Goal: Information Seeking & Learning: Learn about a topic

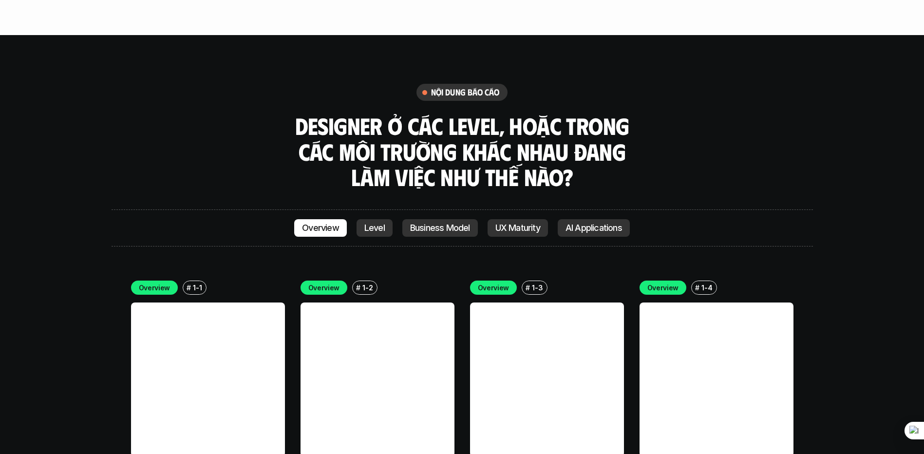
scroll to position [2680, 0]
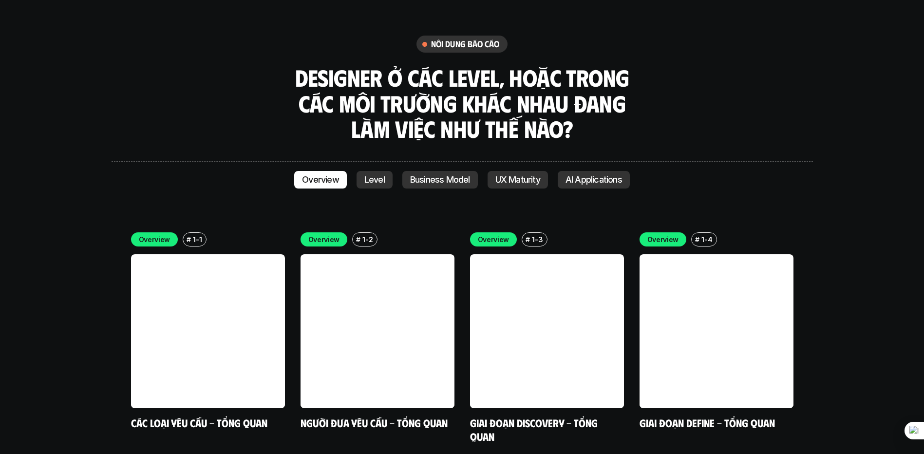
click at [366, 175] on p "Level" at bounding box center [375, 180] width 20 height 10
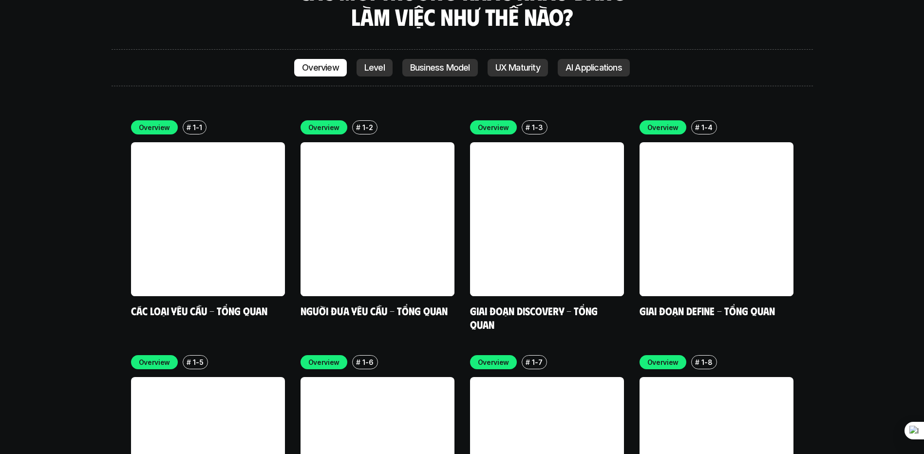
scroll to position [2819, 0]
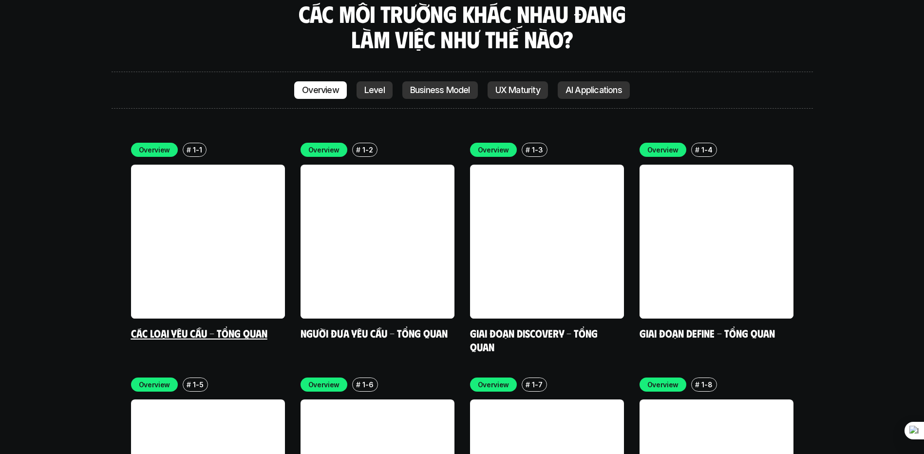
click at [248, 183] on link at bounding box center [208, 242] width 154 height 154
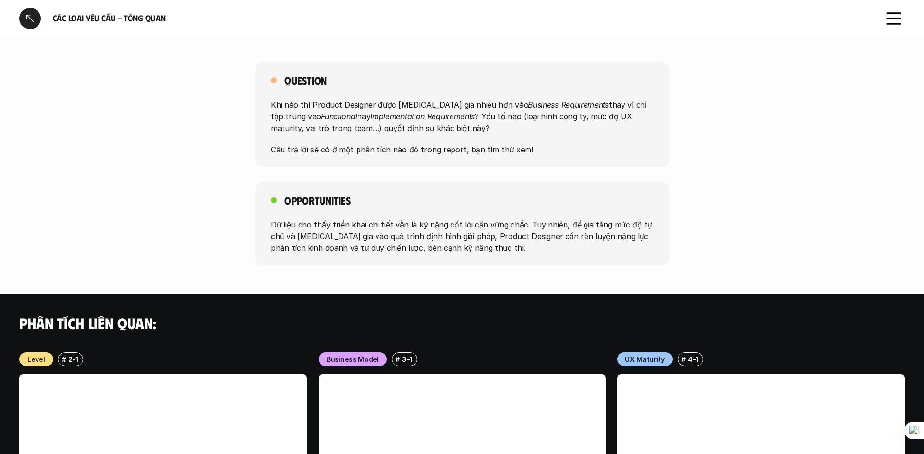
scroll to position [659, 0]
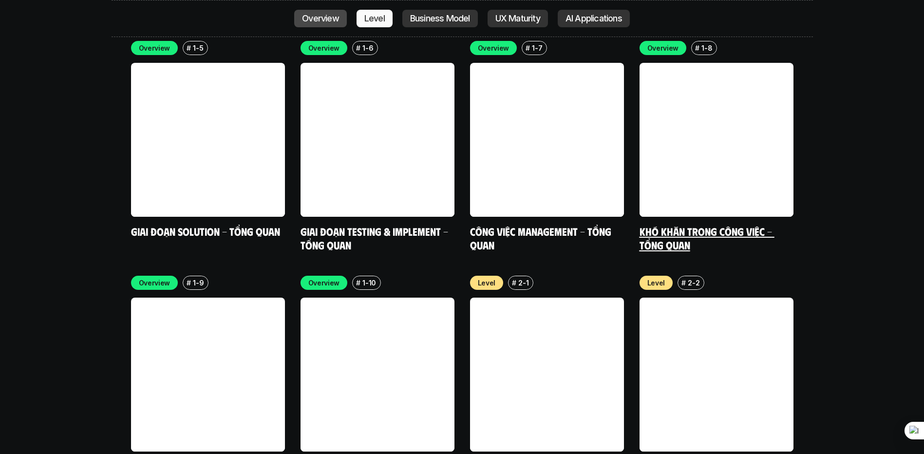
scroll to position [3111, 0]
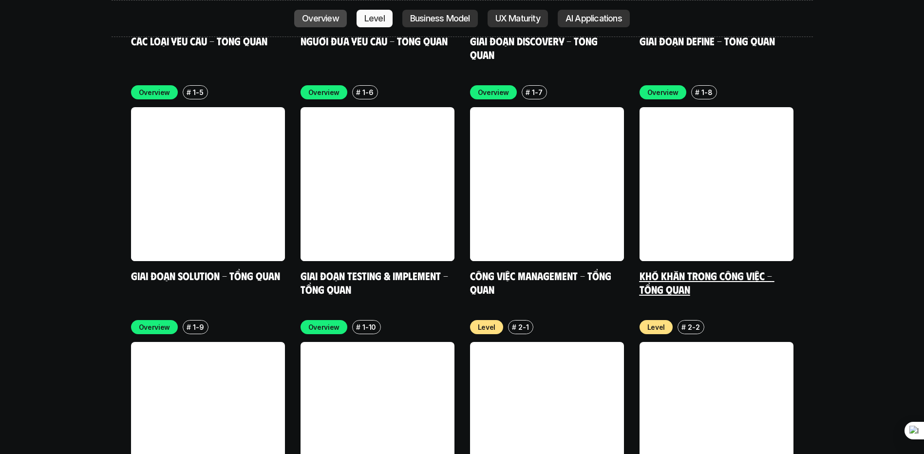
click at [719, 138] on link at bounding box center [717, 184] width 154 height 154
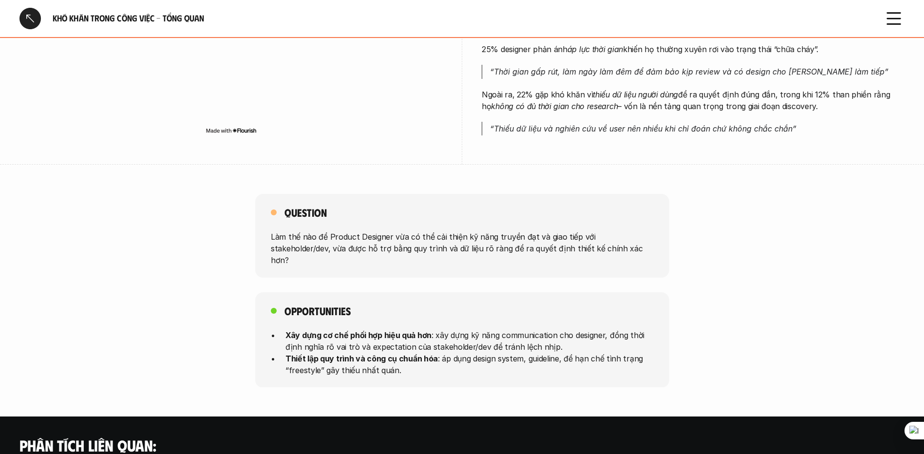
scroll to position [633, 0]
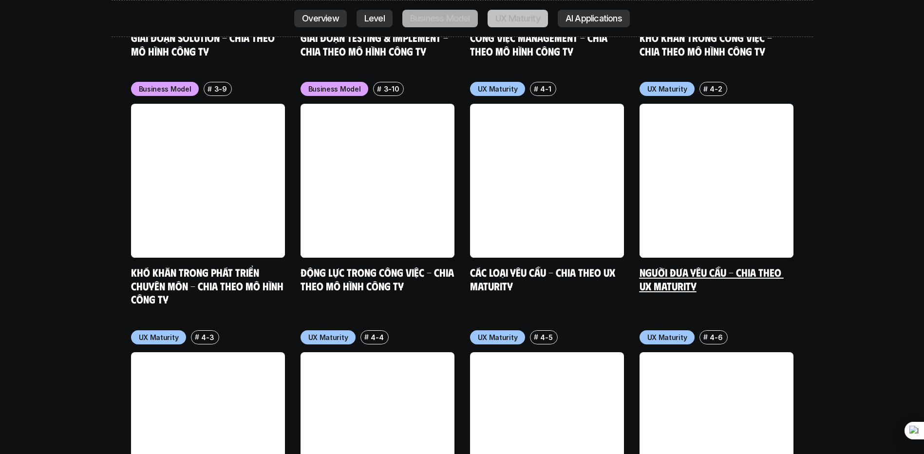
scroll to position [4524, 0]
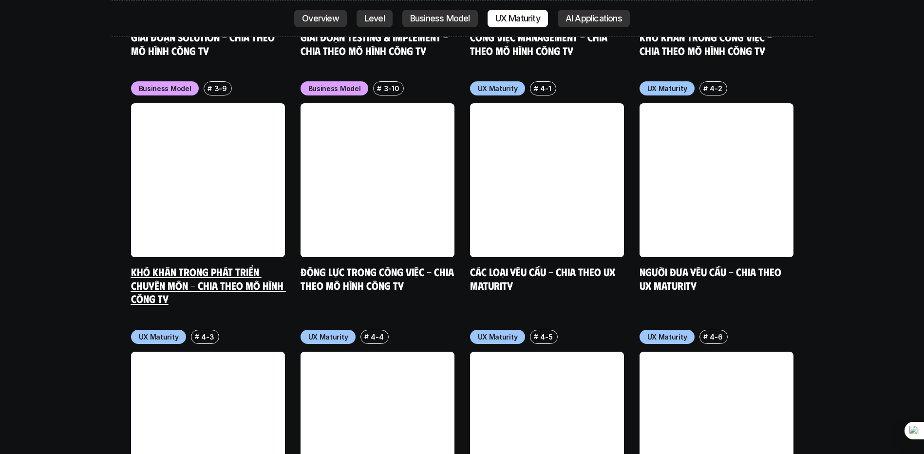
click at [267, 161] on link at bounding box center [208, 180] width 154 height 154
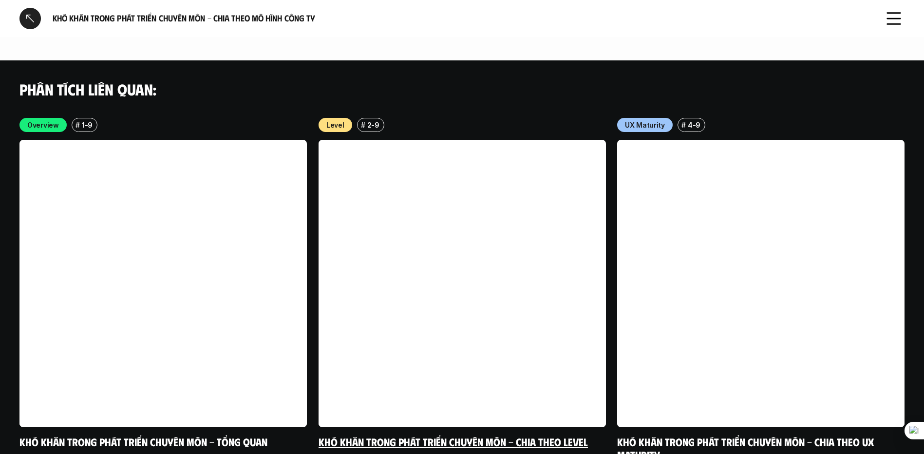
scroll to position [2292, 0]
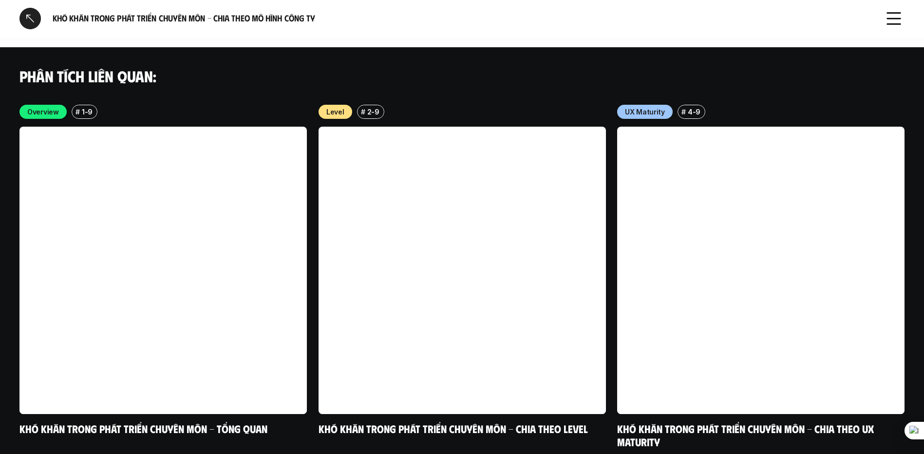
click at [26, 19] on div at bounding box center [29, 18] width 21 height 21
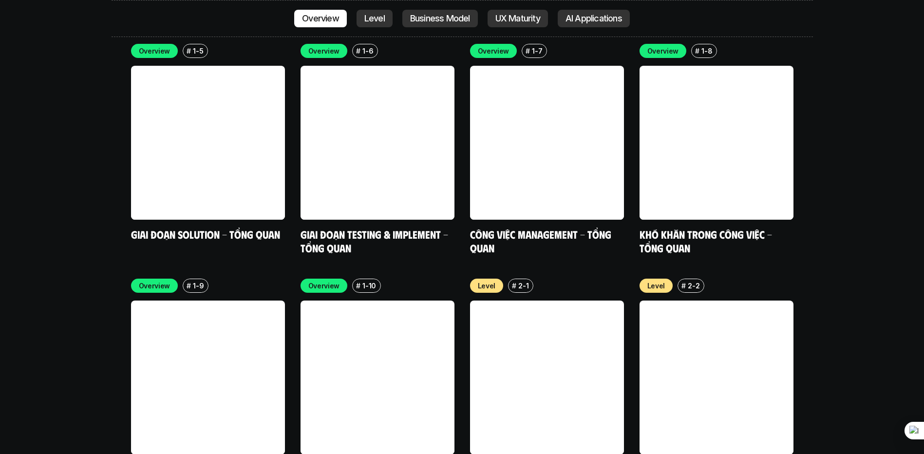
scroll to position [3216, 0]
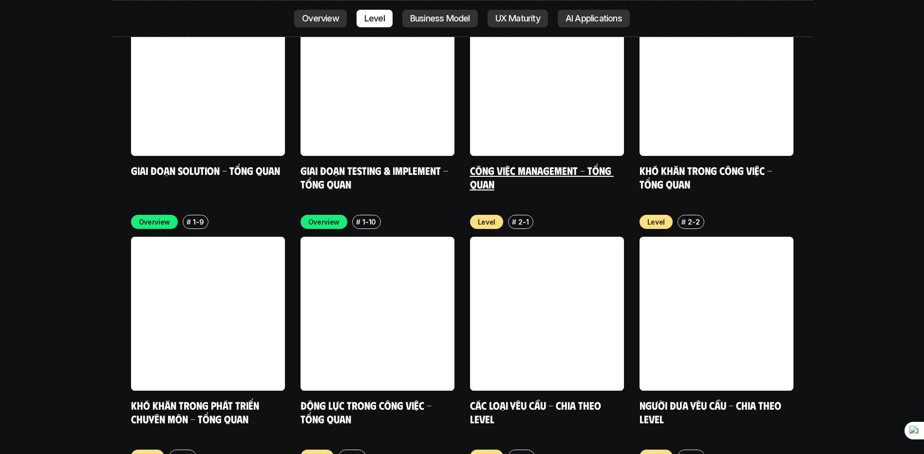
click at [529, 16] on link at bounding box center [547, 79] width 154 height 154
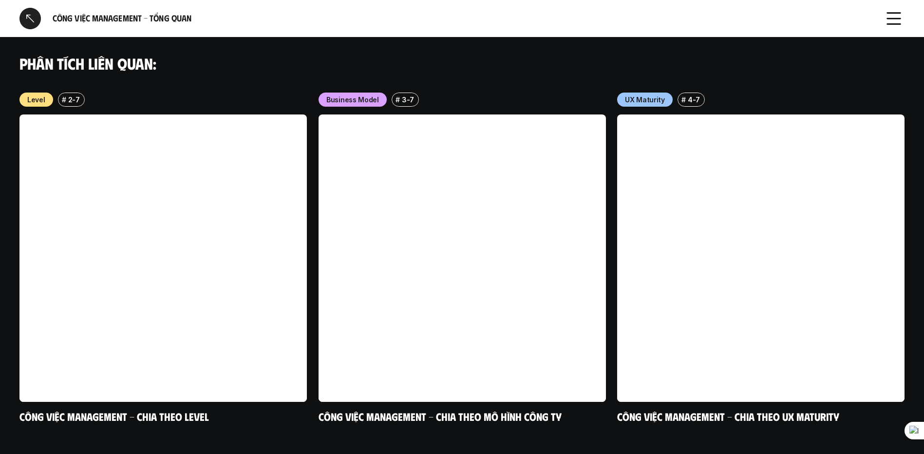
scroll to position [456, 0]
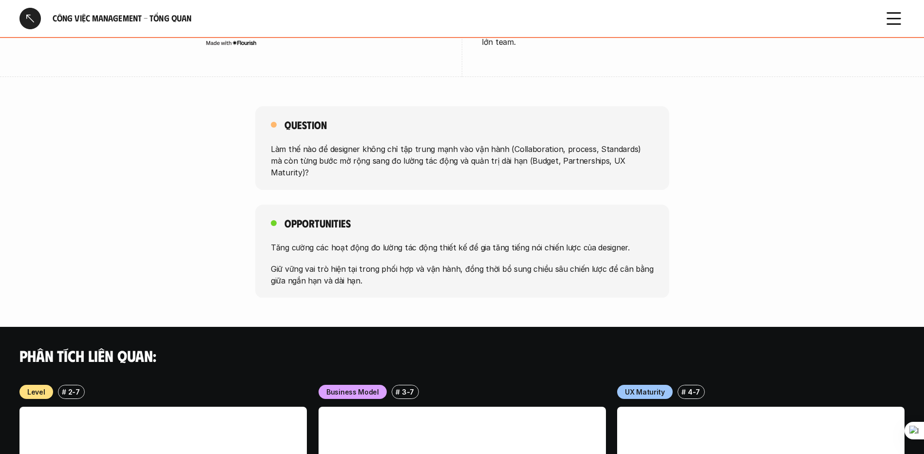
click at [22, 16] on div at bounding box center [29, 18] width 21 height 21
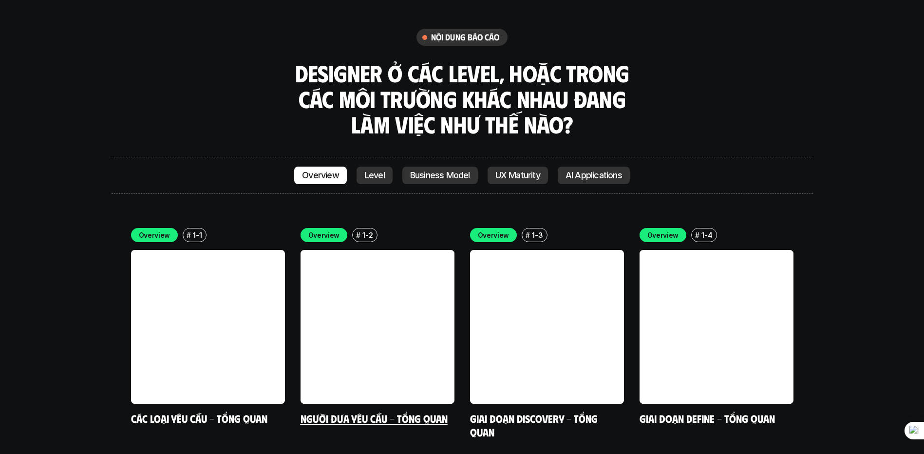
scroll to position [2729, 0]
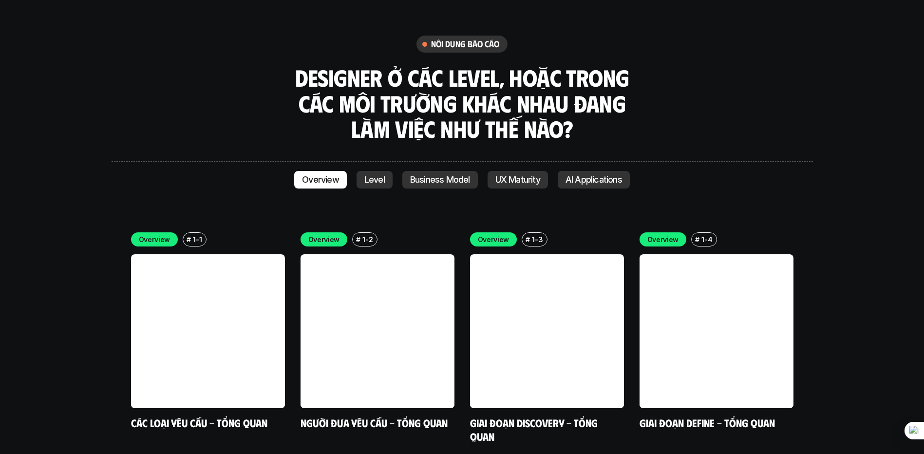
click at [531, 175] on p "UX Maturity" at bounding box center [518, 180] width 45 height 10
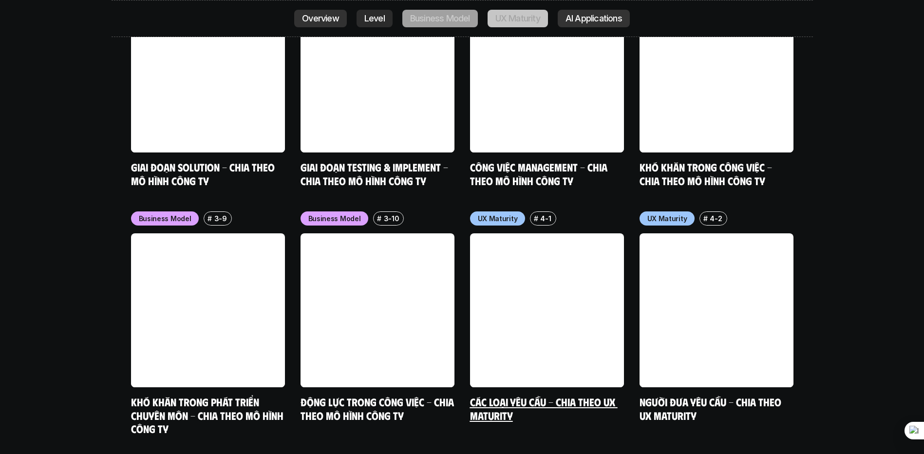
scroll to position [4542, 0]
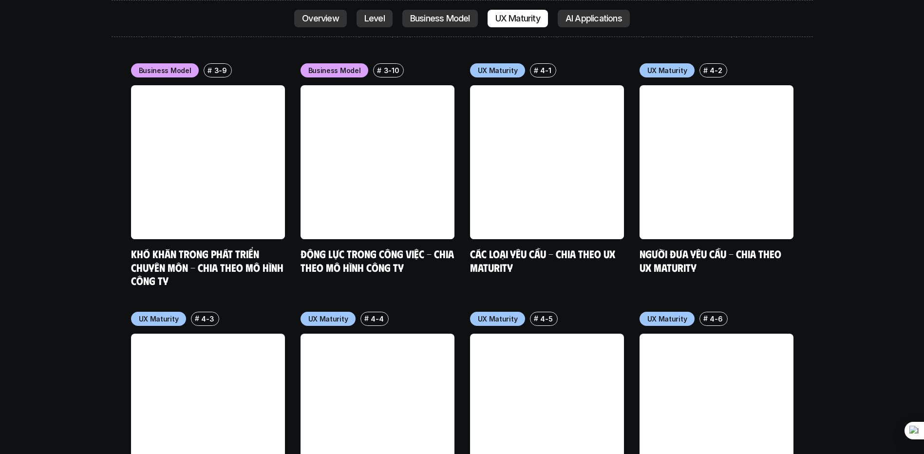
click at [595, 20] on p "AI Applications" at bounding box center [594, 19] width 57 height 10
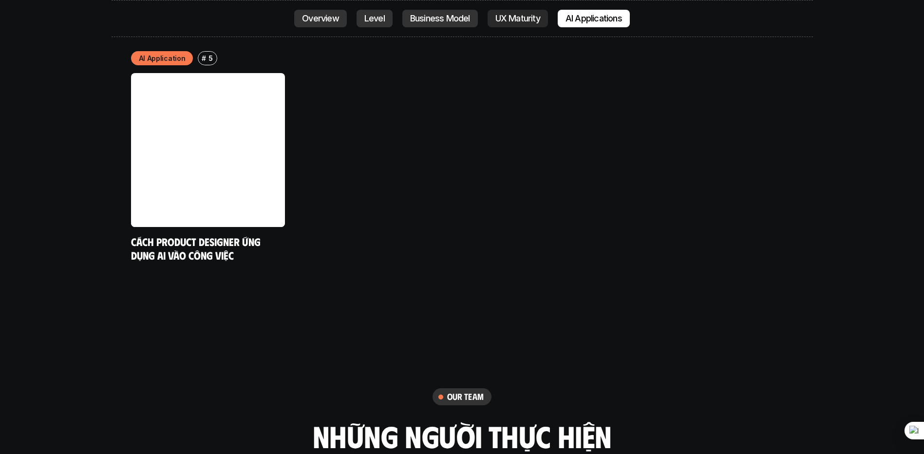
scroll to position [5287, 0]
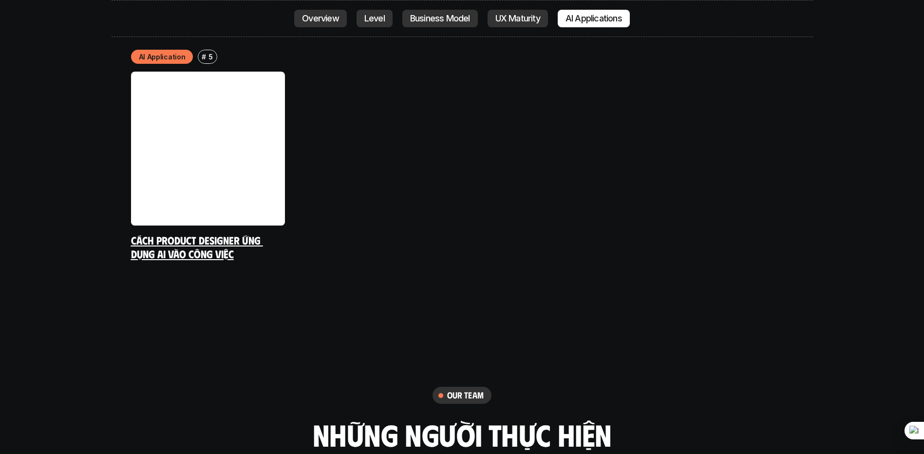
click at [210, 198] on link at bounding box center [208, 149] width 154 height 154
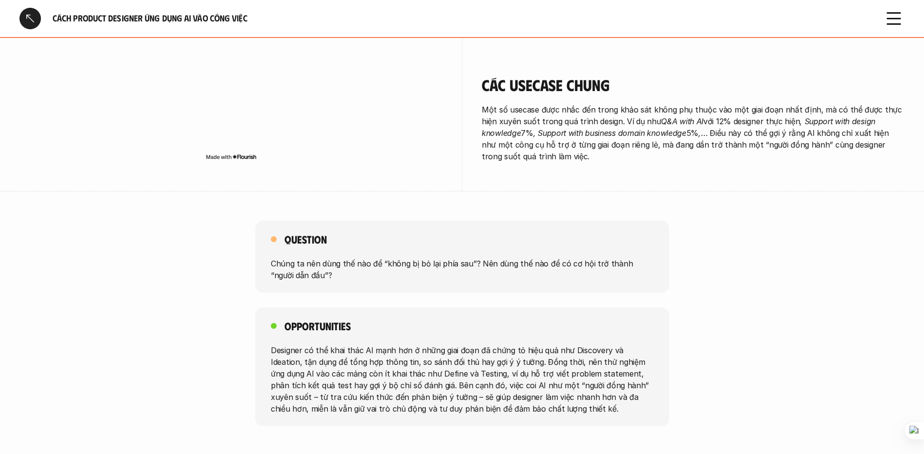
scroll to position [1696, 0]
click at [30, 20] on div at bounding box center [29, 18] width 21 height 21
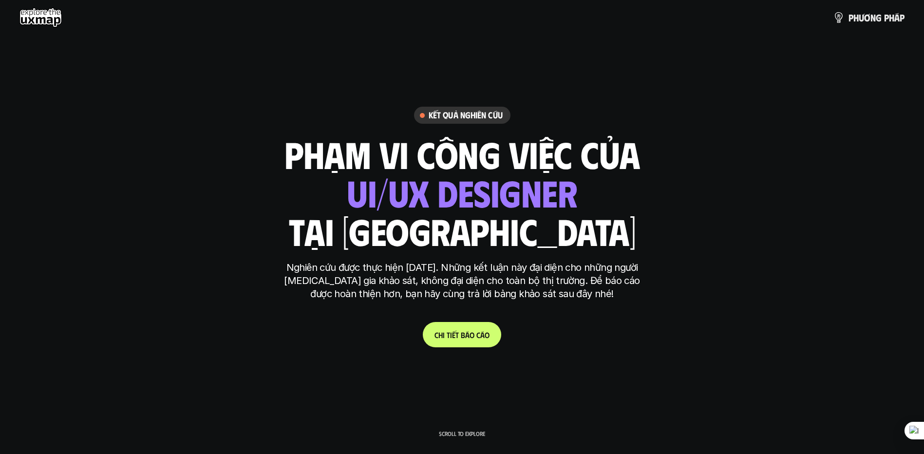
click at [470, 340] on link "C h i t i ế t b á o c á o" at bounding box center [462, 334] width 78 height 25
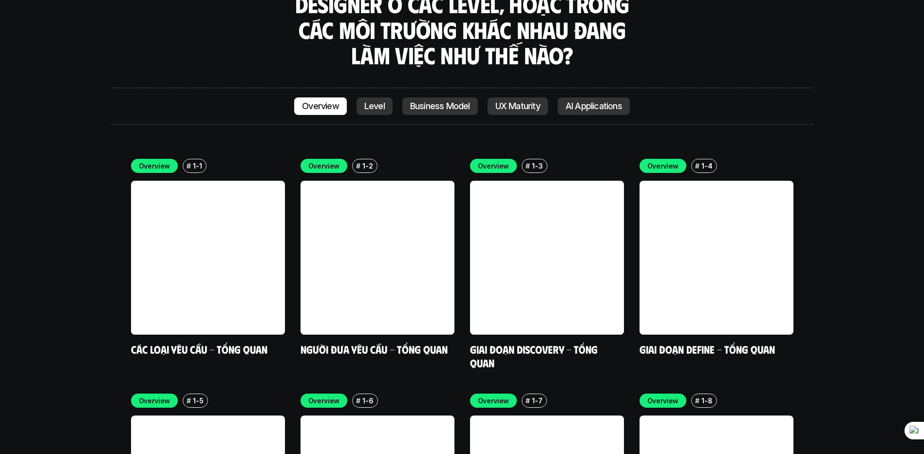
scroll to position [2803, 0]
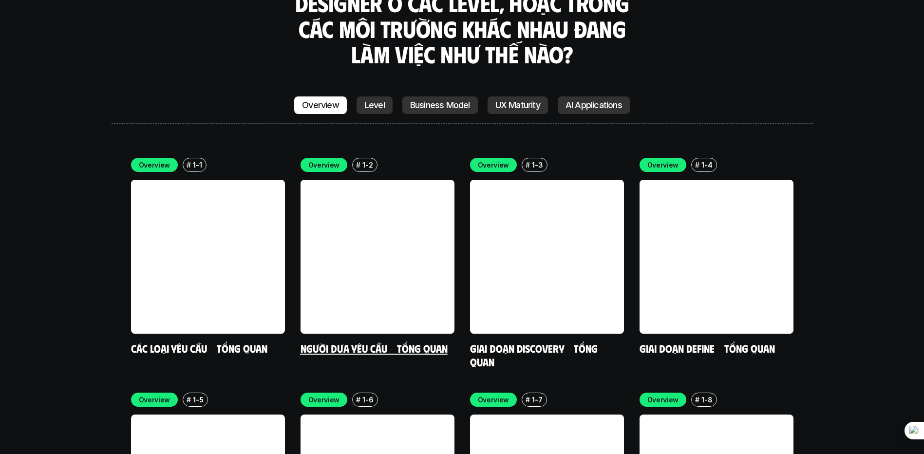
click at [376, 216] on link at bounding box center [378, 257] width 154 height 154
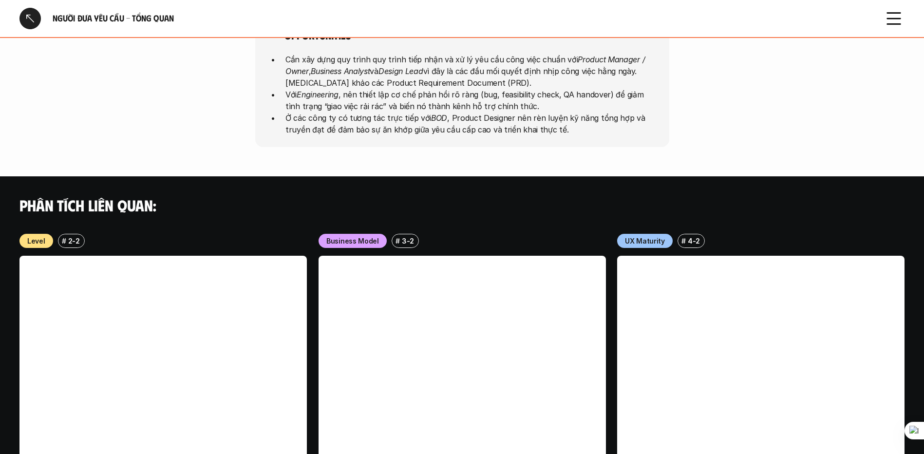
scroll to position [585, 0]
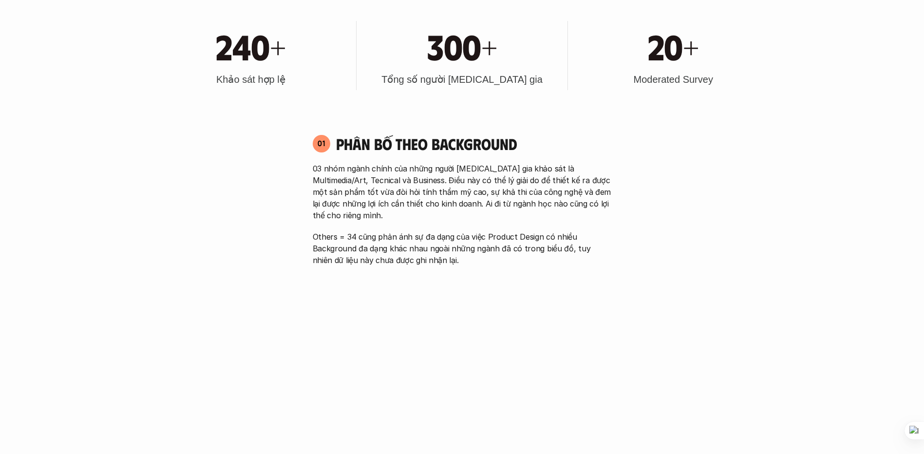
scroll to position [2657, 0]
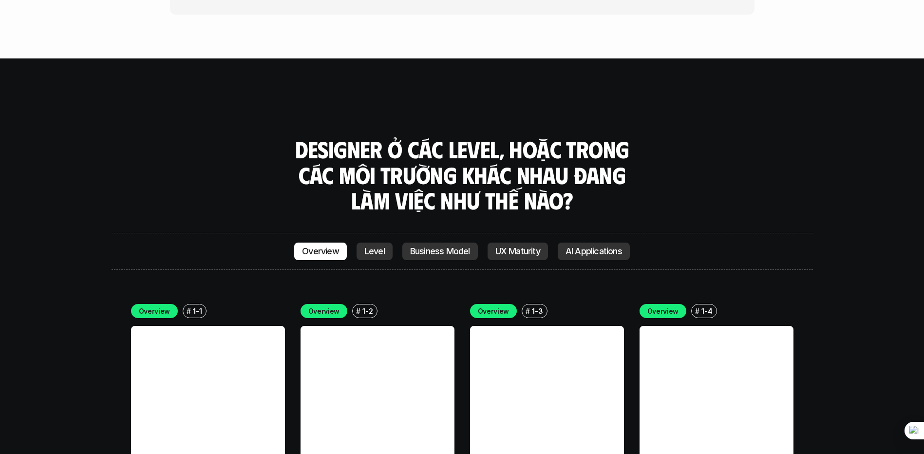
click at [370, 243] on link "Level" at bounding box center [375, 252] width 36 height 18
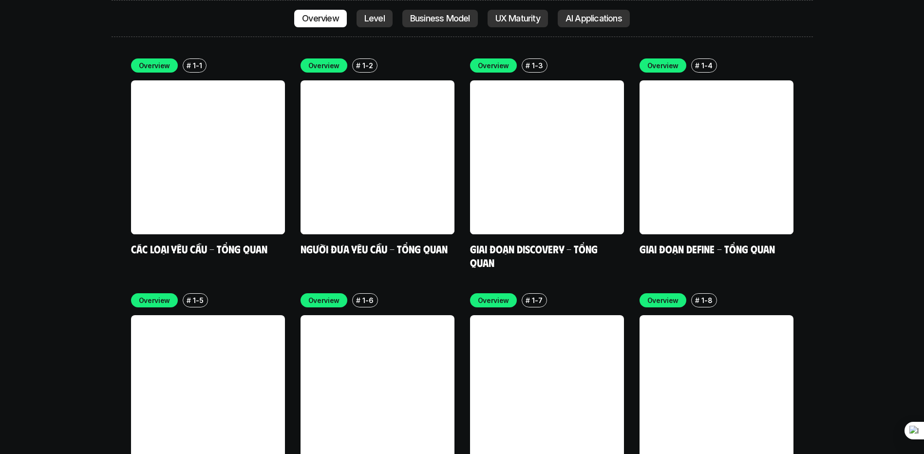
scroll to position [2916, 0]
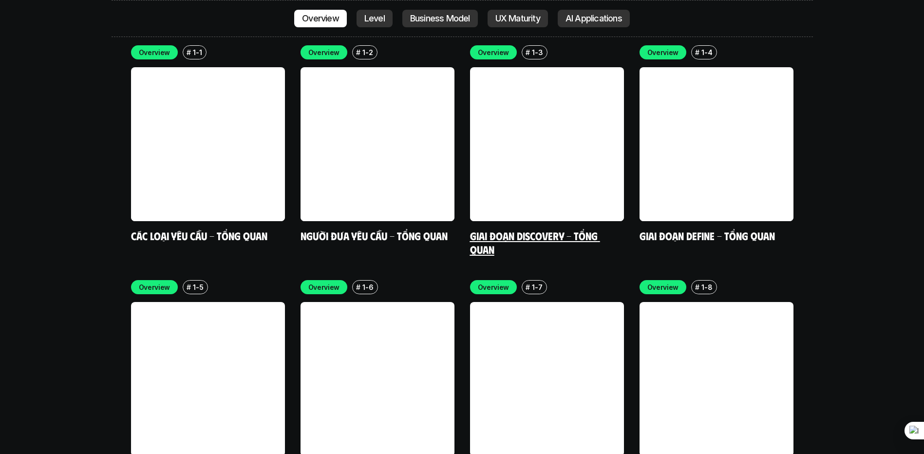
click at [561, 229] on h5 "Giai đoạn Discovery - Tổng quan" at bounding box center [547, 242] width 154 height 27
click at [546, 229] on link "Giai đoạn Discovery - Tổng quan" at bounding box center [535, 242] width 130 height 27
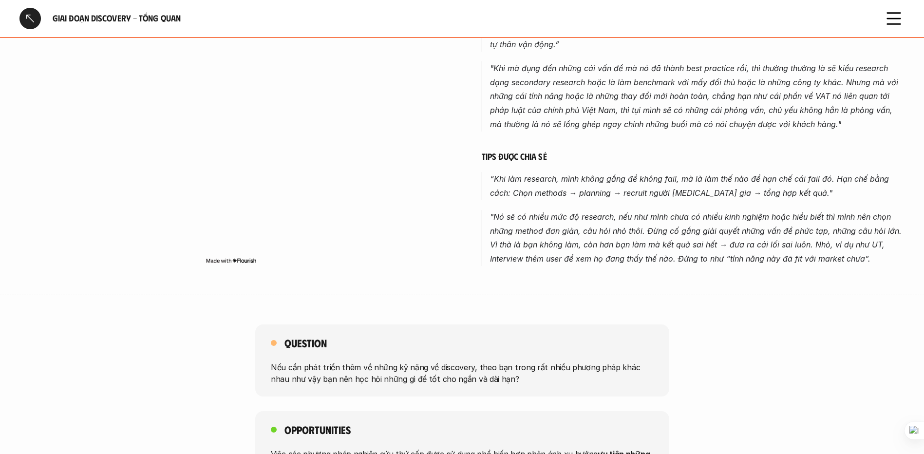
scroll to position [585, 0]
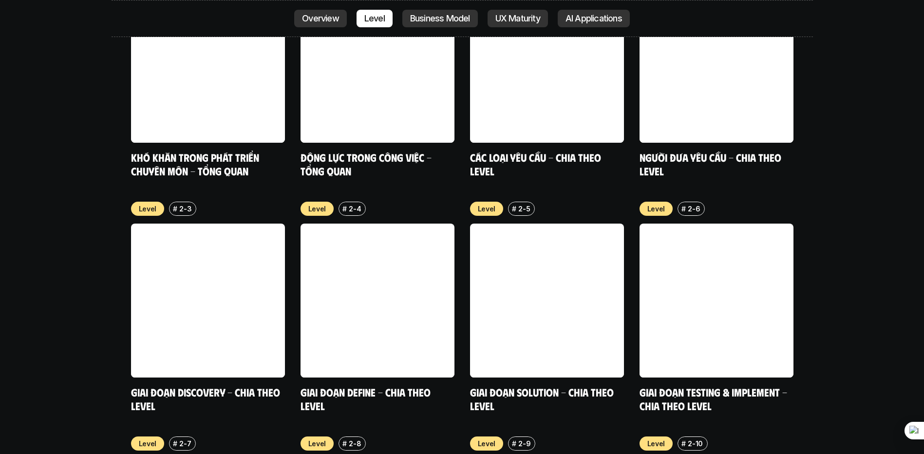
scroll to position [3550, 0]
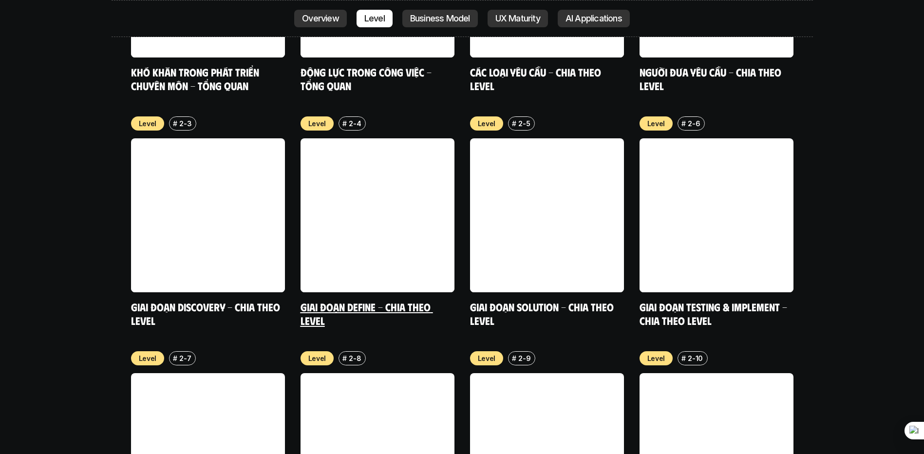
click at [385, 300] on link "Giai đoạn Define - Chia theo Level" at bounding box center [367, 313] width 133 height 27
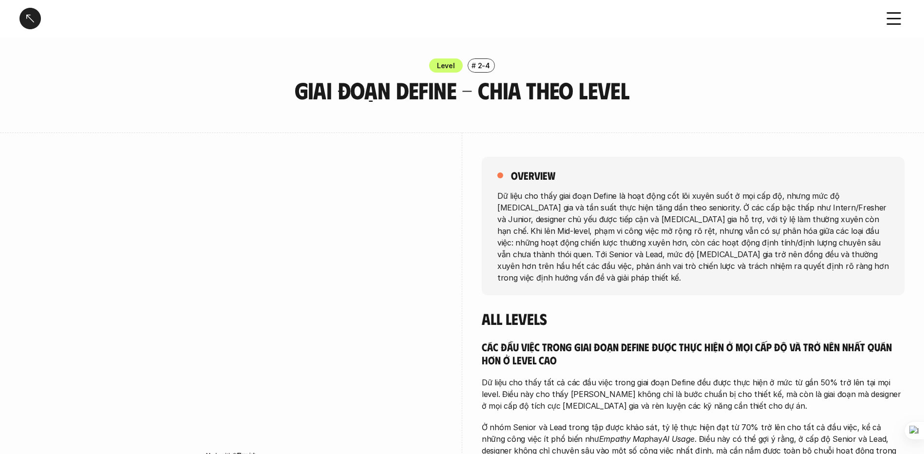
click at [883, 15] on div "Giai đoạn Define - Chia theo Level" at bounding box center [462, 18] width 924 height 37
click at [890, 16] on icon at bounding box center [893, 18] width 21 height 21
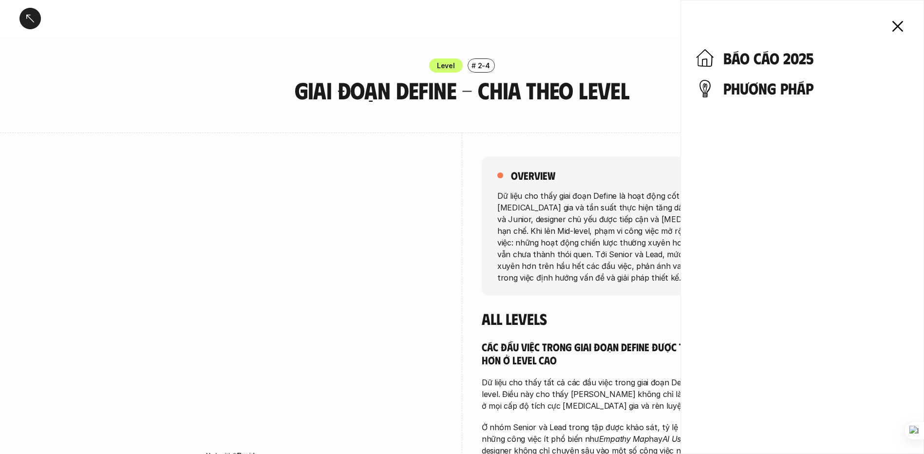
click at [897, 17] on icon at bounding box center [897, 26] width 21 height 21
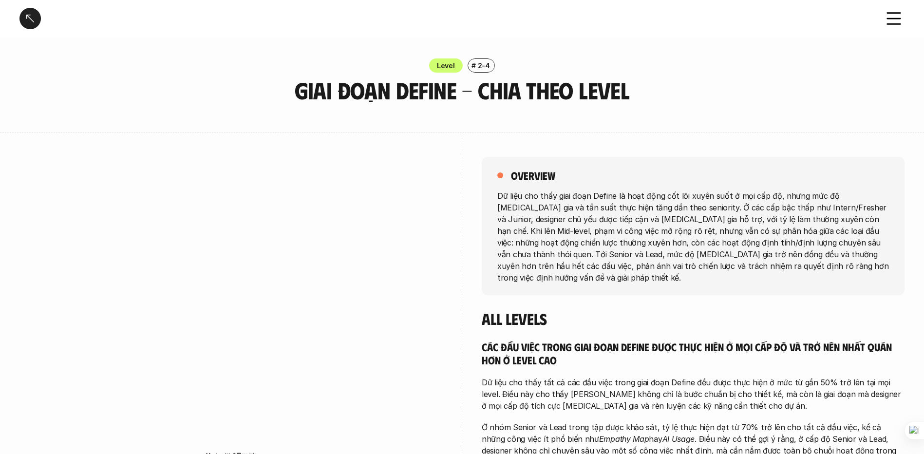
click at [897, 17] on div at bounding box center [462, 227] width 924 height 454
click at [889, 12] on icon at bounding box center [893, 18] width 21 height 21
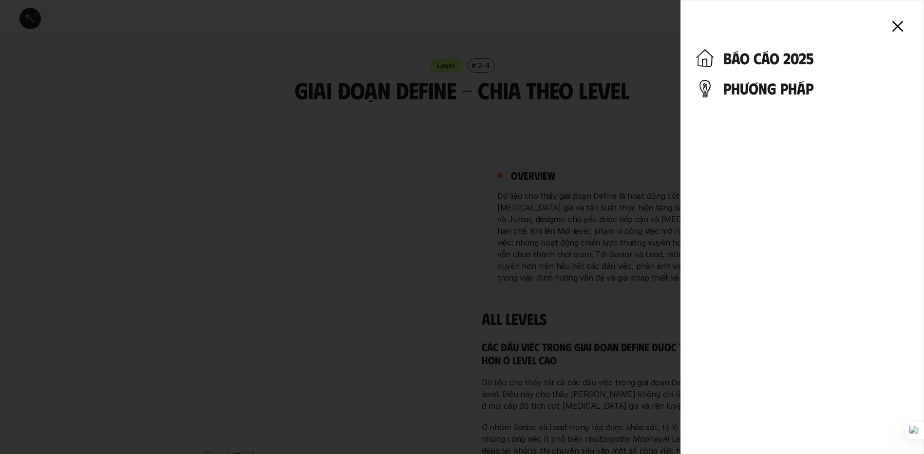
click at [697, 113] on div "báo cáo 2025 phương pháp" at bounding box center [803, 227] width 244 height 454
click at [647, 119] on div at bounding box center [462, 227] width 924 height 454
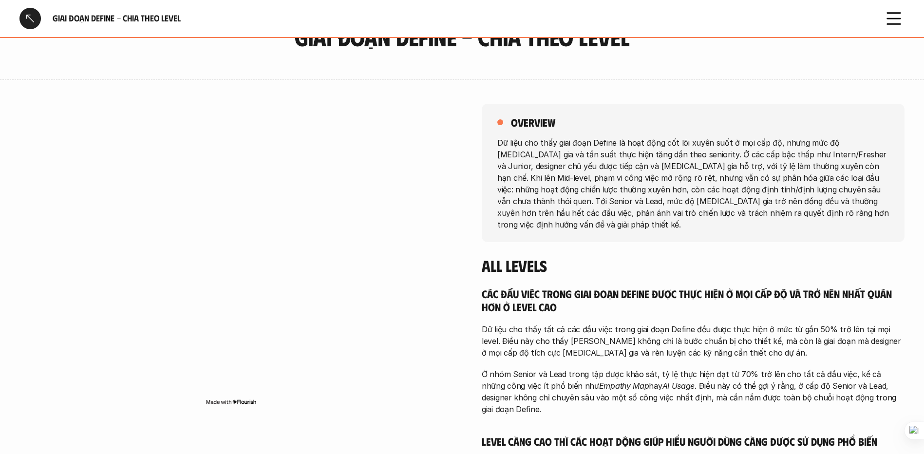
scroll to position [49, 0]
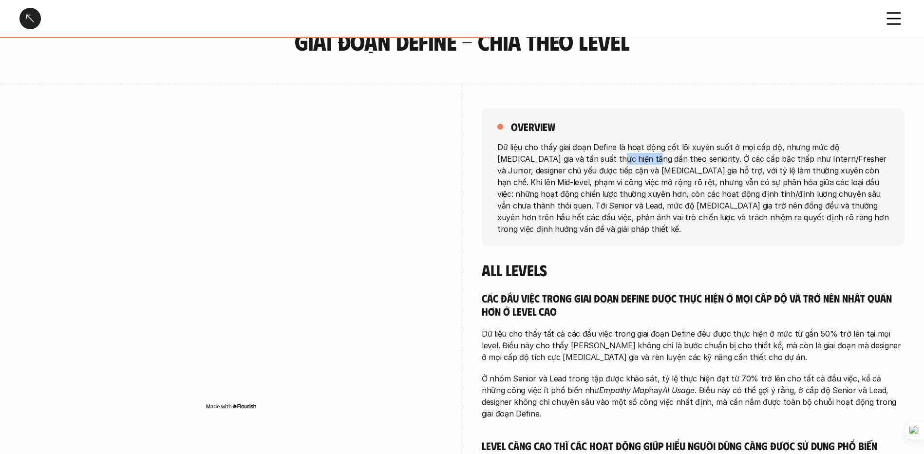
drag, startPoint x: 595, startPoint y: 154, endPoint x: 555, endPoint y: 157, distance: 40.1
click at [555, 157] on p "Dữ liệu cho thấy giai đoạn Define là hoạt động cốt lõi xuyên suốt ở mọi cấp độ,…" at bounding box center [694, 188] width 392 height 94
drag, startPoint x: 555, startPoint y: 157, endPoint x: 613, endPoint y: 170, distance: 59.3
click at [613, 170] on icon at bounding box center [613, 172] width 7 height 7
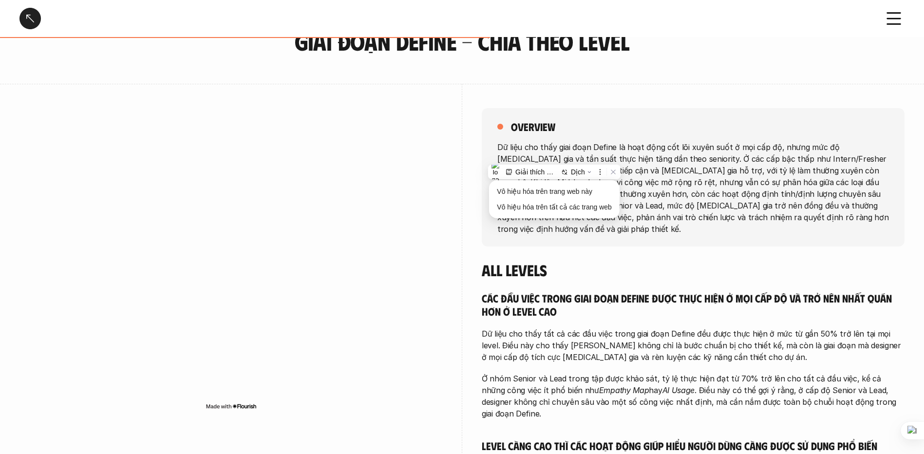
click at [694, 174] on p "Dữ liệu cho thấy giai đoạn Define là hoạt động cốt lõi xuyên suốt ở mọi cấp độ,…" at bounding box center [694, 188] width 392 height 94
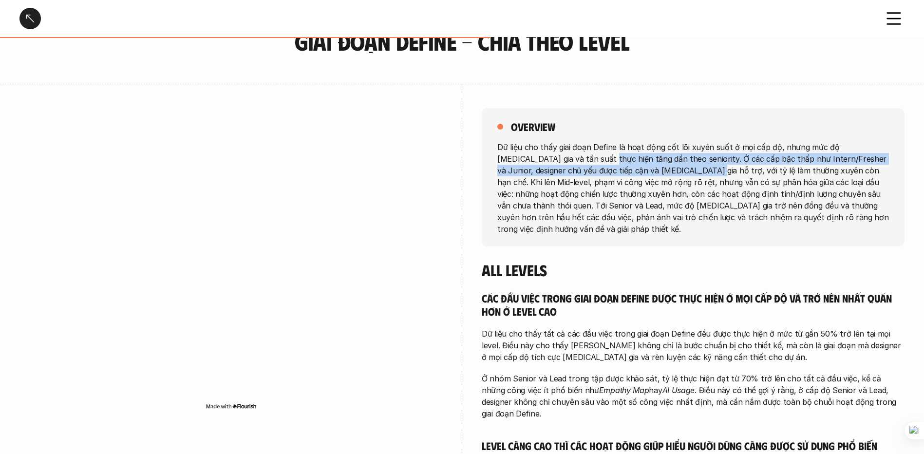
drag, startPoint x: 550, startPoint y: 158, endPoint x: 638, endPoint y: 167, distance: 88.6
click at [638, 167] on p "Dữ liệu cho thấy giai đoạn Define là hoạt động cốt lõi xuyên suốt ở mọi cấp độ,…" at bounding box center [694, 188] width 392 height 94
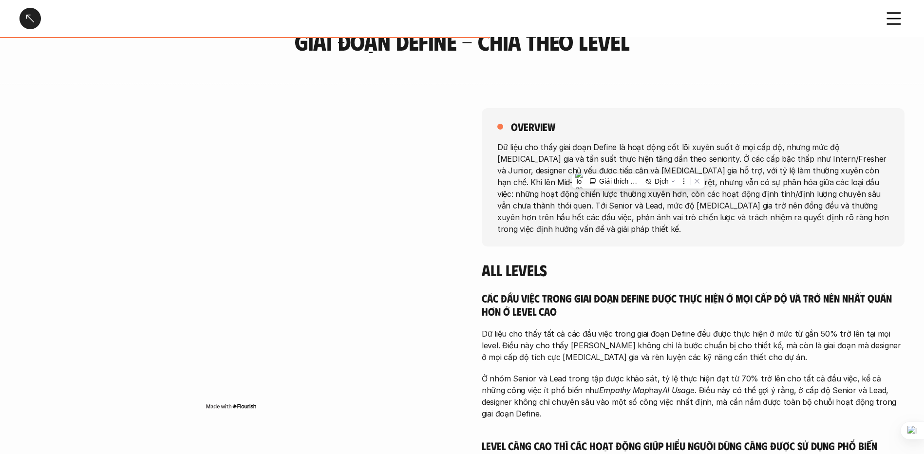
drag, startPoint x: 638, startPoint y: 167, endPoint x: 655, endPoint y: 211, distance: 47.1
click at [655, 211] on p "Dữ liệu cho thấy giai đoạn Define là hoạt động cốt lõi xuyên suốt ở mọi cấp độ,…" at bounding box center [694, 188] width 392 height 94
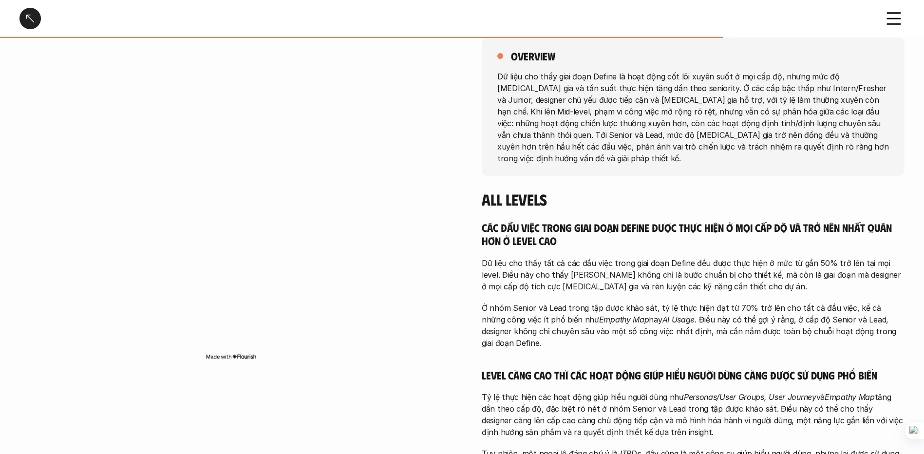
scroll to position [146, 0]
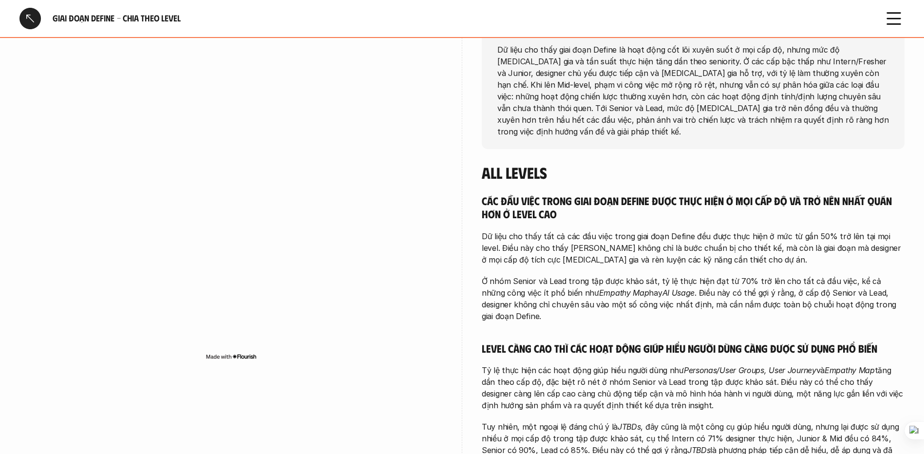
click at [457, 93] on div "overview Dữ liệu cho thấy giai đoạn Define là hoạt động cốt lõi xuyên suốt ở mọ…" at bounding box center [461, 332] width 885 height 693
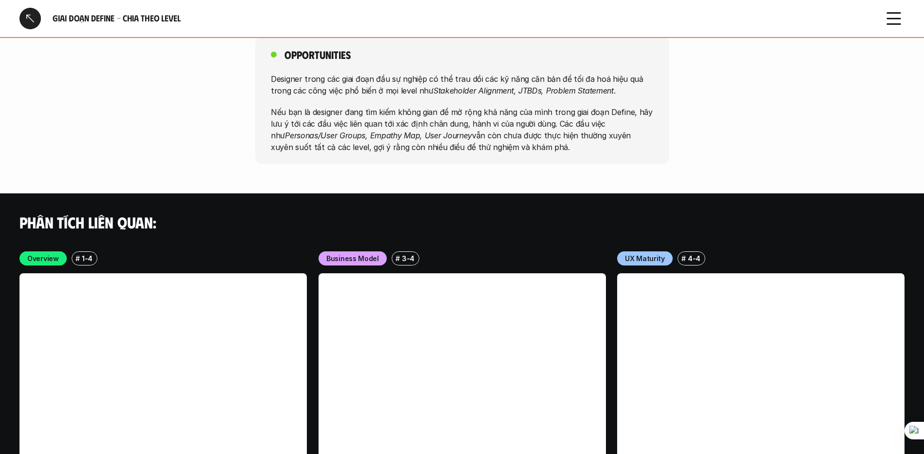
scroll to position [2339, 0]
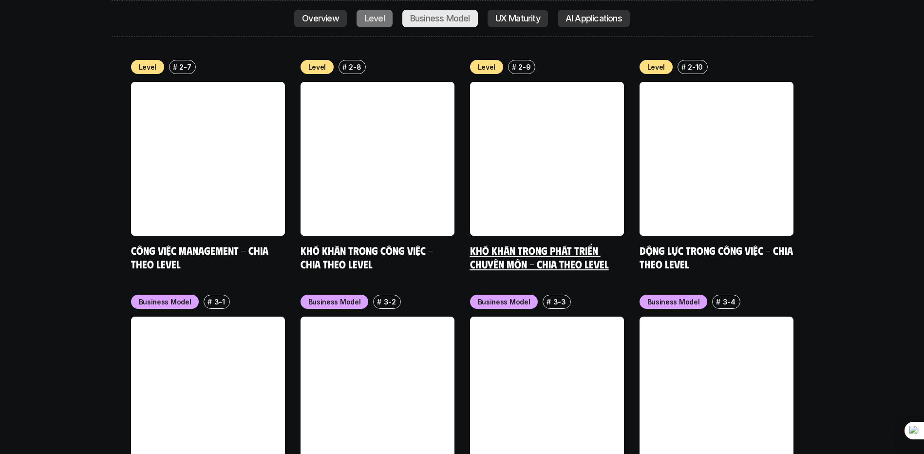
scroll to position [3842, 0]
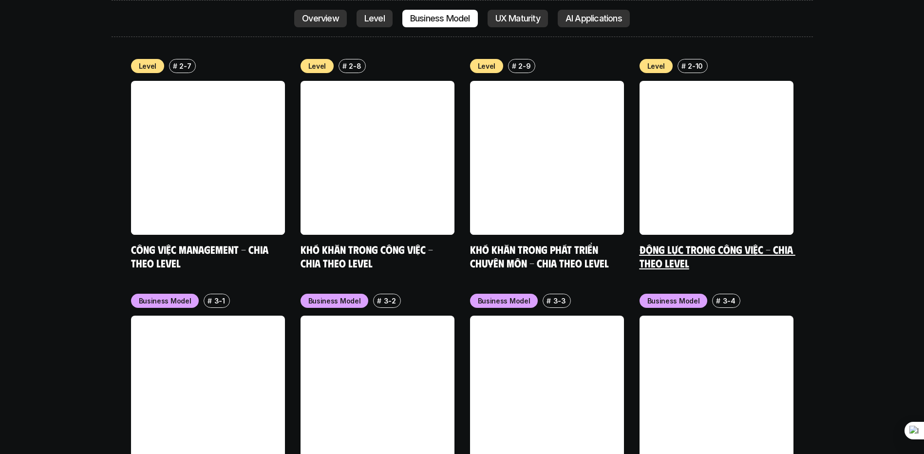
click at [697, 243] on link "Động lực trong công việc - Chia theo Level" at bounding box center [718, 256] width 156 height 27
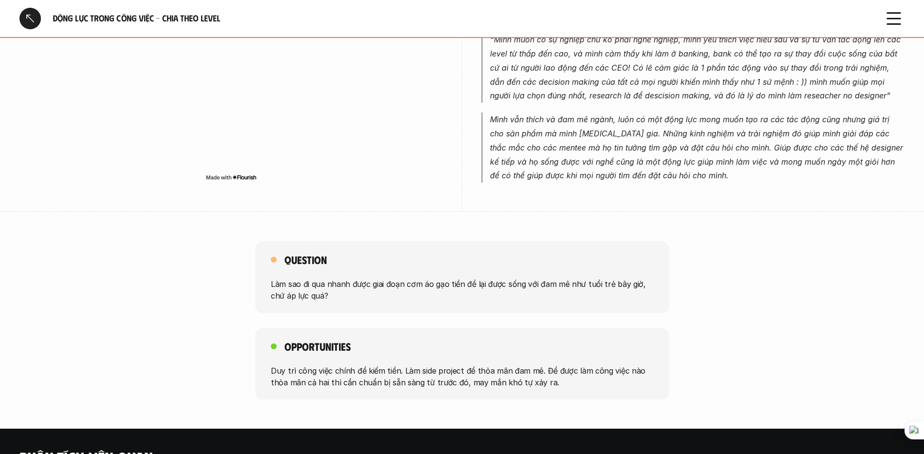
scroll to position [2388, 0]
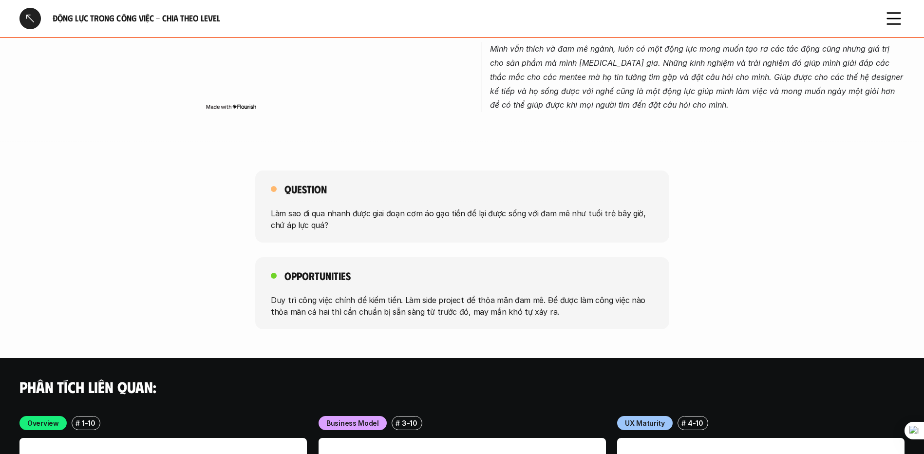
click at [34, 16] on div at bounding box center [29, 18] width 21 height 21
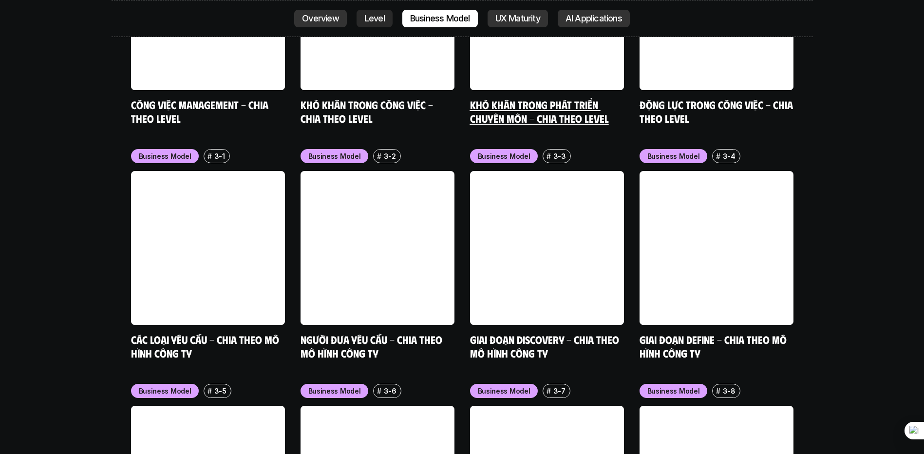
scroll to position [3996, 0]
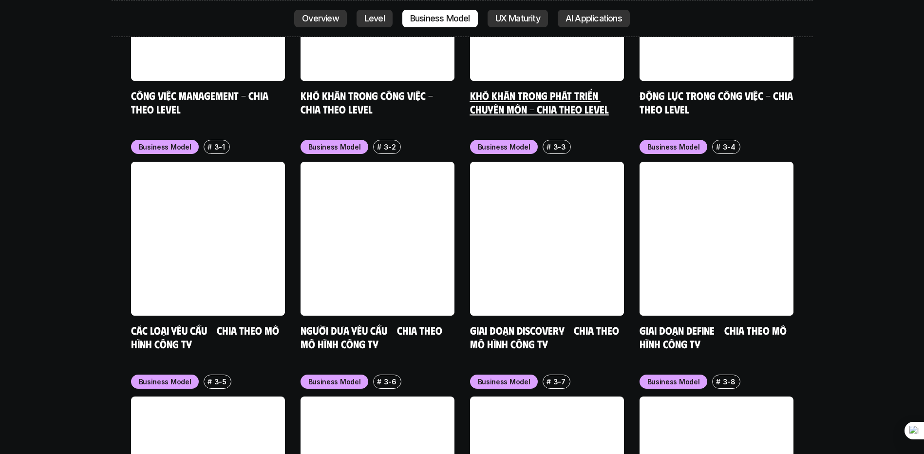
click at [540, 89] on link "Khó khăn trong phát triển chuyên môn - Chia theo level" at bounding box center [539, 102] width 139 height 27
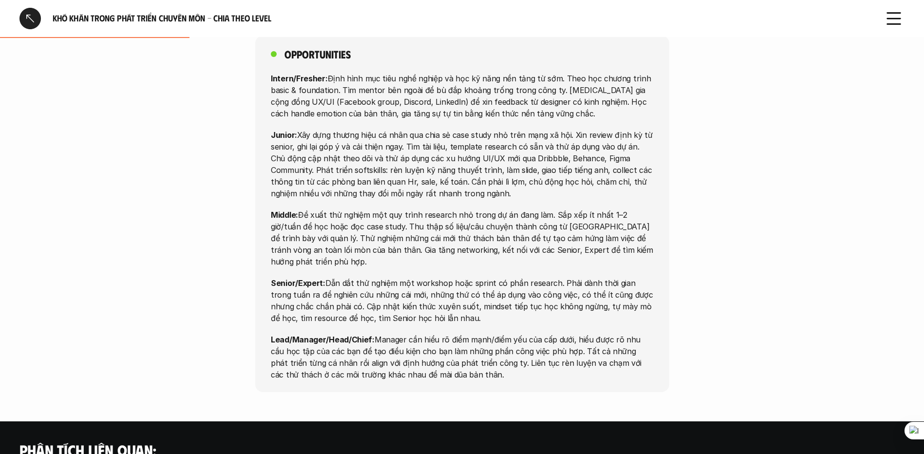
scroll to position [2924, 0]
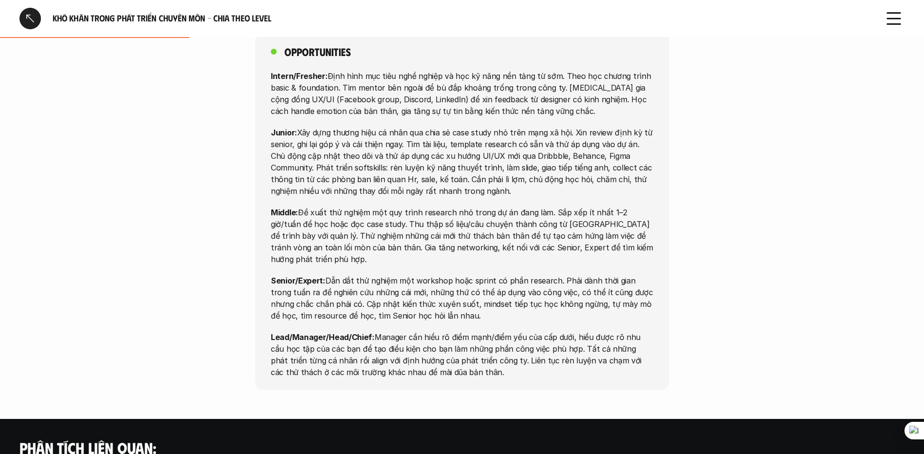
click at [20, 15] on div at bounding box center [29, 18] width 21 height 21
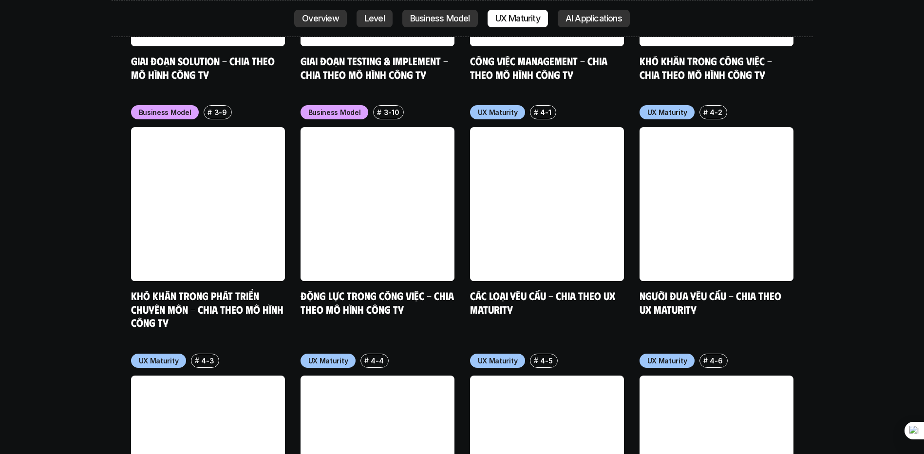
scroll to position [4483, 0]
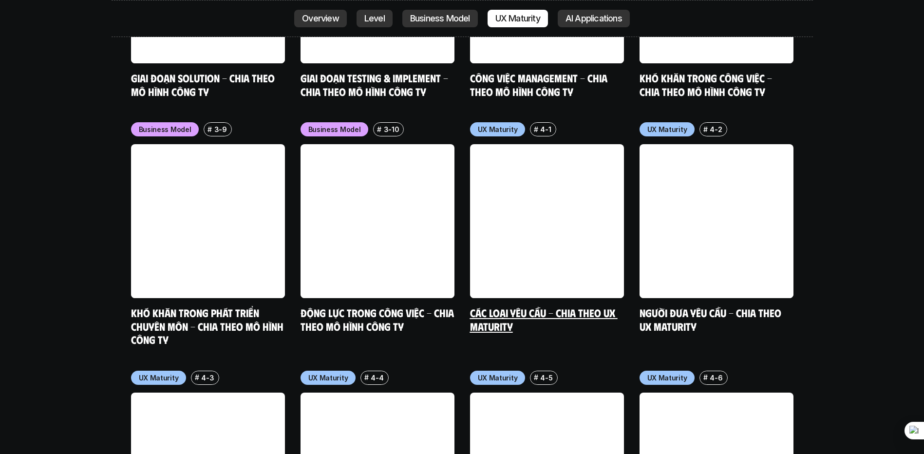
click at [507, 306] on link "Các loại yêu cầu - Chia theo UX Maturity" at bounding box center [544, 319] width 148 height 27
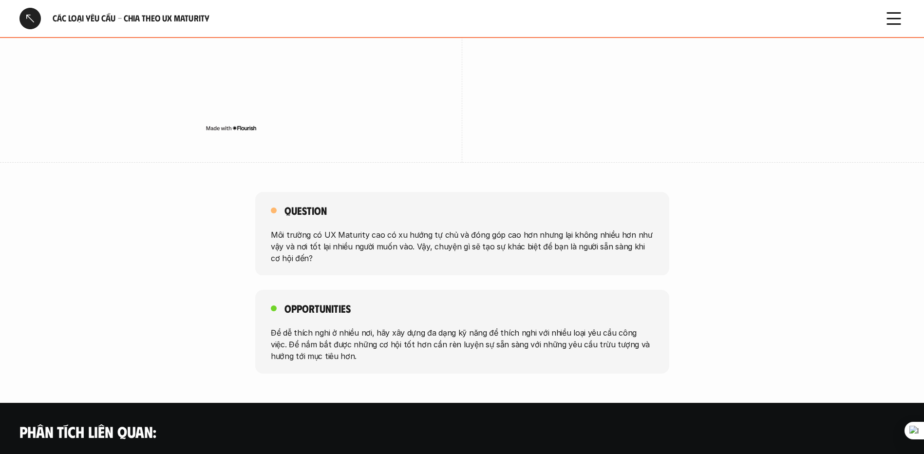
scroll to position [1413, 0]
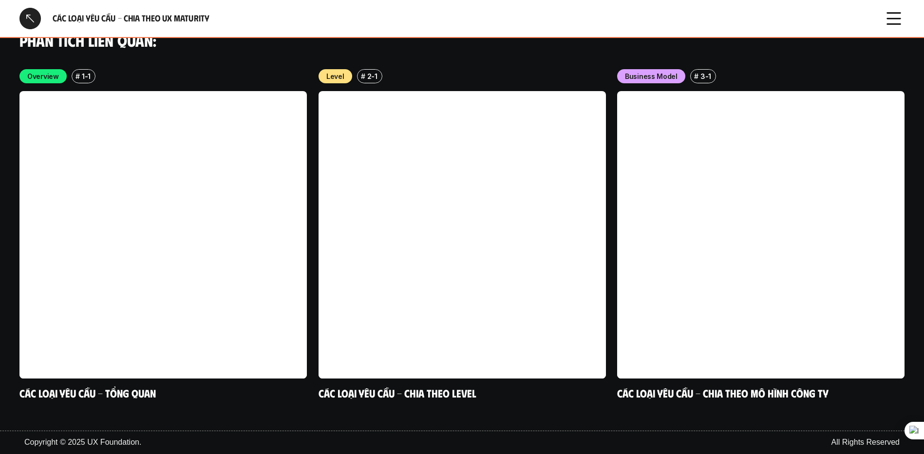
scroll to position [2875, 0]
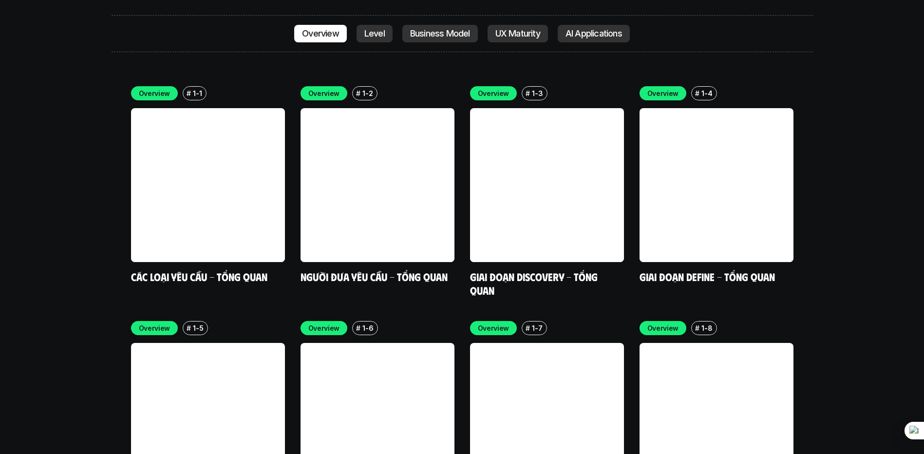
click at [396, 25] on div "Overview Level Business Model UX Maturity AI Applications" at bounding box center [462, 34] width 336 height 18
click at [384, 25] on link "Level" at bounding box center [375, 34] width 36 height 18
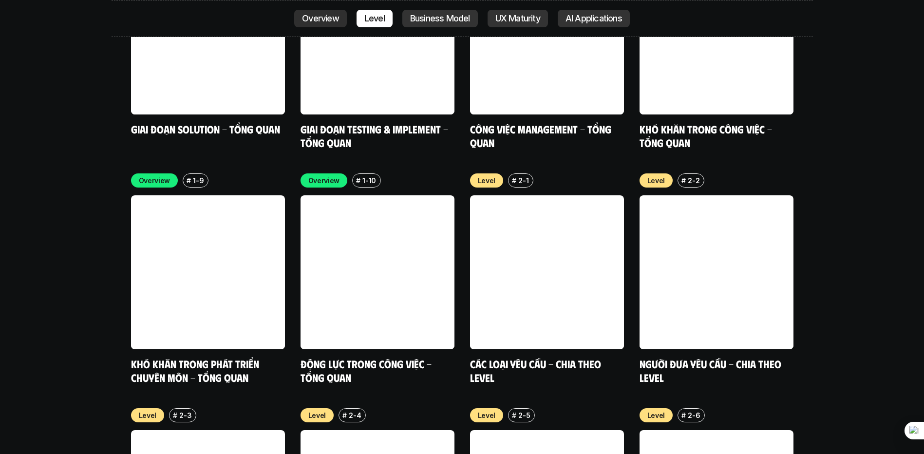
scroll to position [3355, 0]
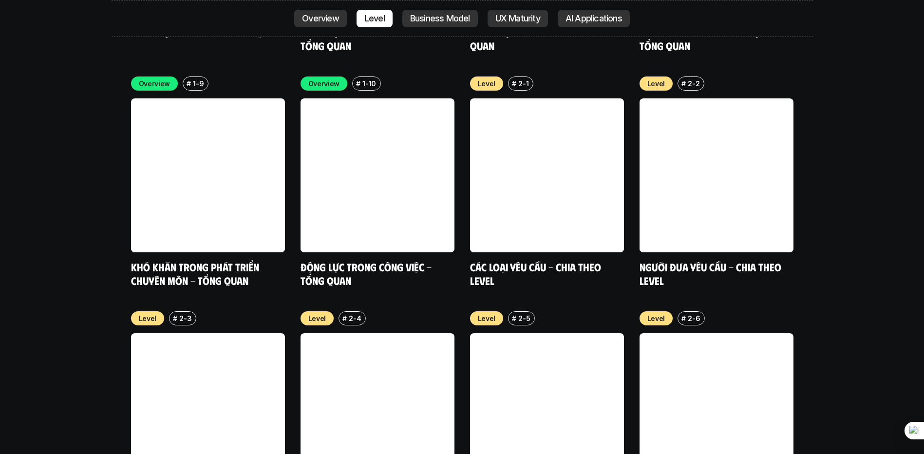
click at [418, 15] on p "Business Model" at bounding box center [440, 19] width 60 height 10
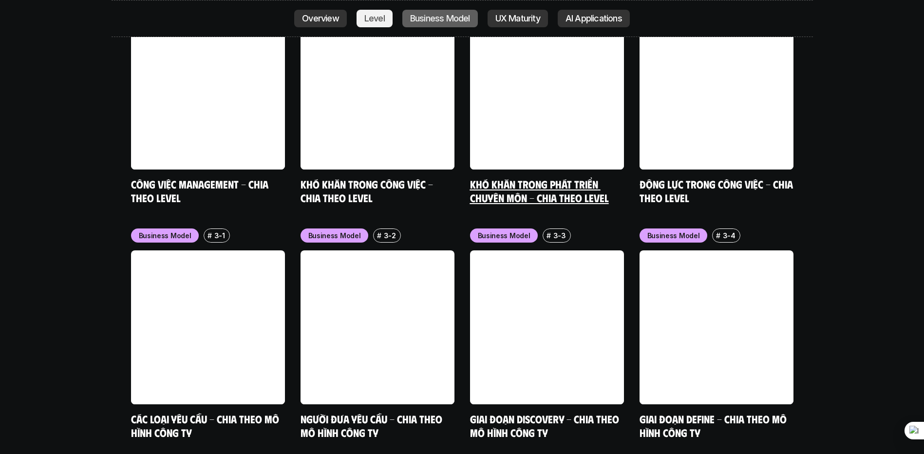
scroll to position [4059, 0]
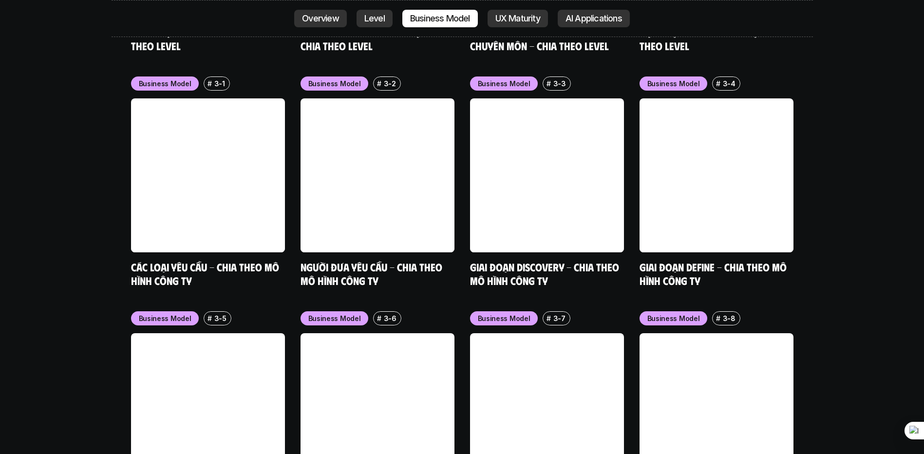
click at [501, 19] on p "UX Maturity" at bounding box center [518, 19] width 45 height 10
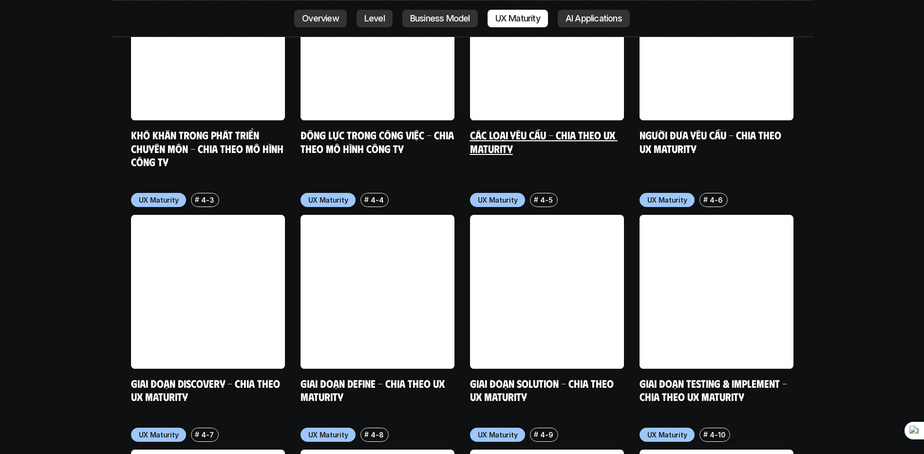
scroll to position [4688, 0]
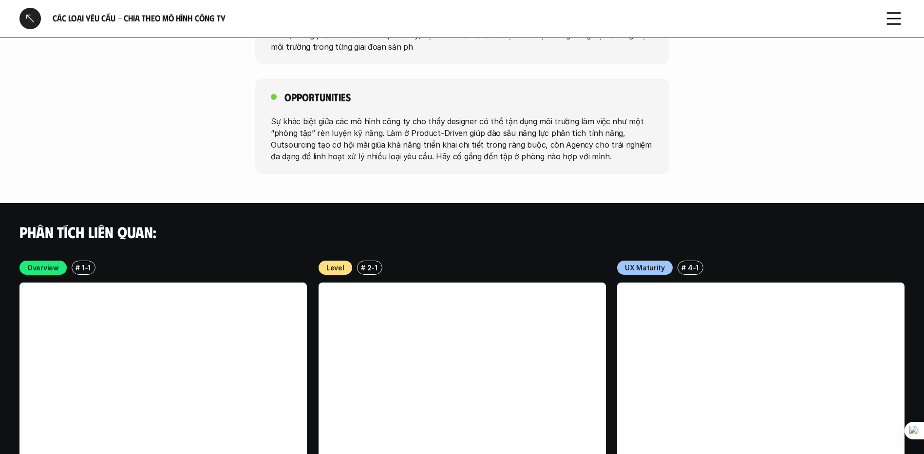
scroll to position [1754, 0]
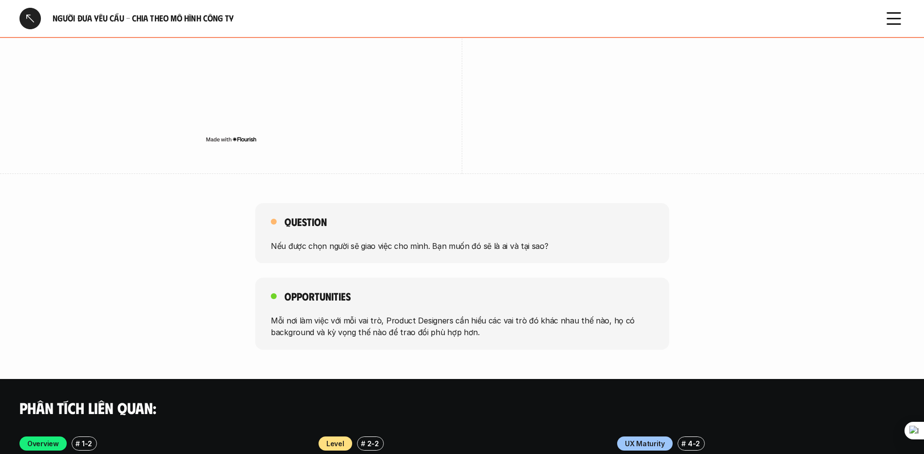
scroll to position [1121, 0]
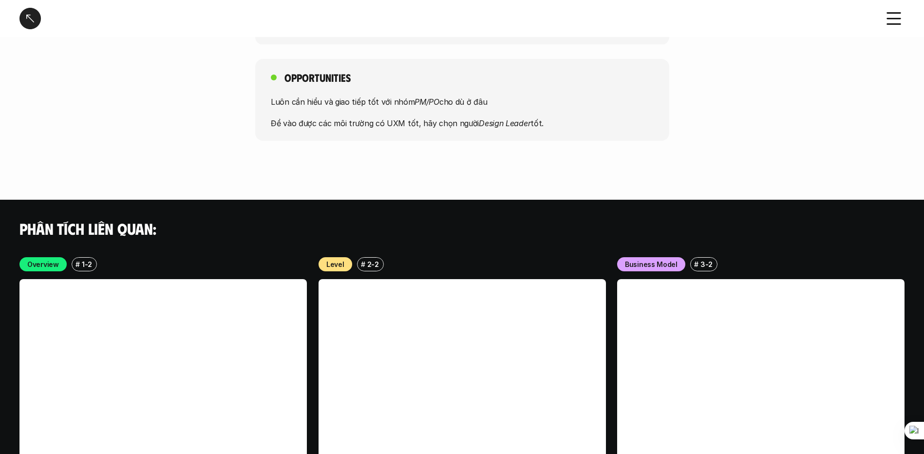
scroll to position [1657, 0]
